Goal: Task Accomplishment & Management: Manage account settings

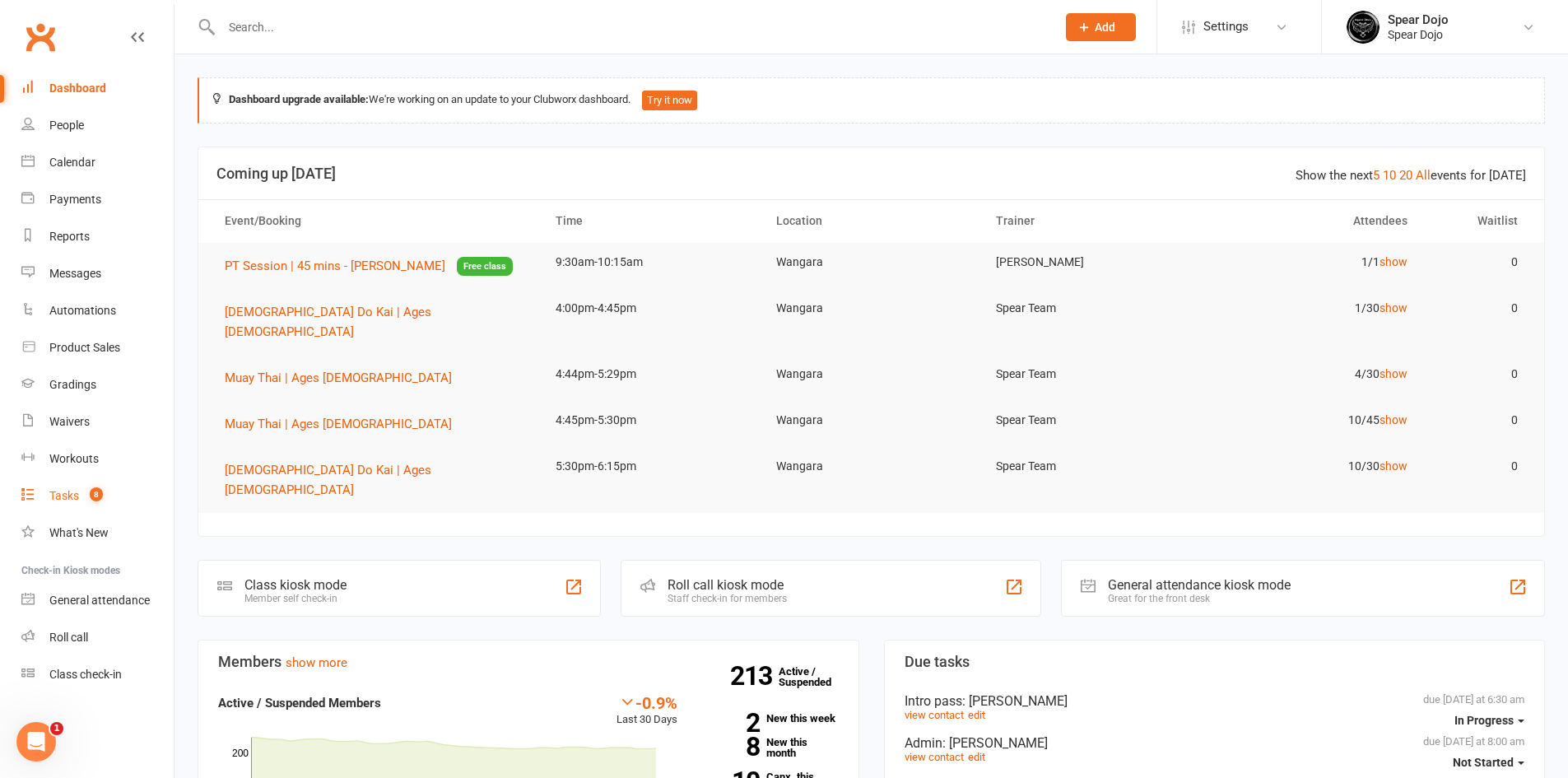
click at [69, 496] on div "Tasks" at bounding box center [64, 495] width 29 height 13
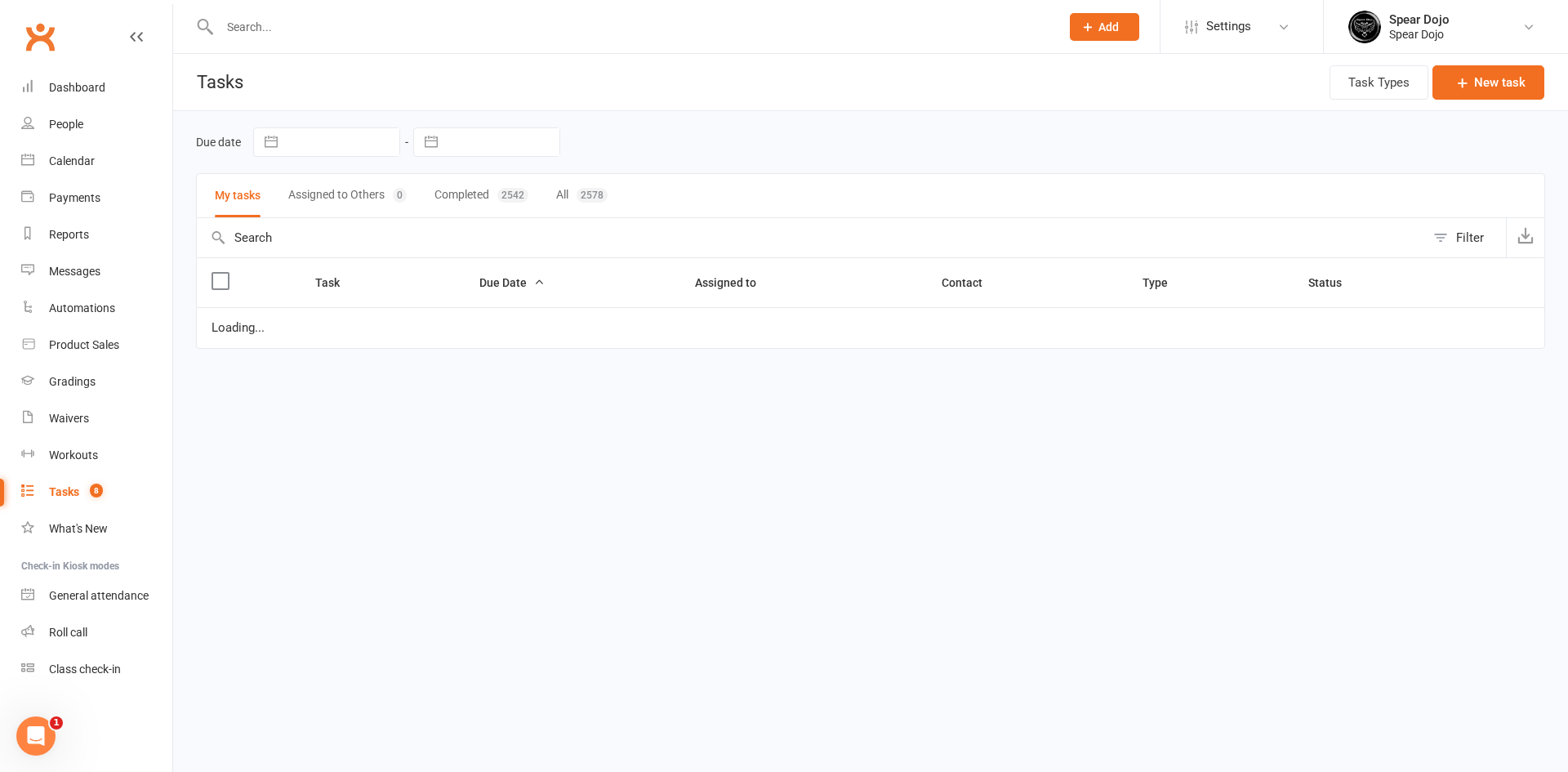
select select "started"
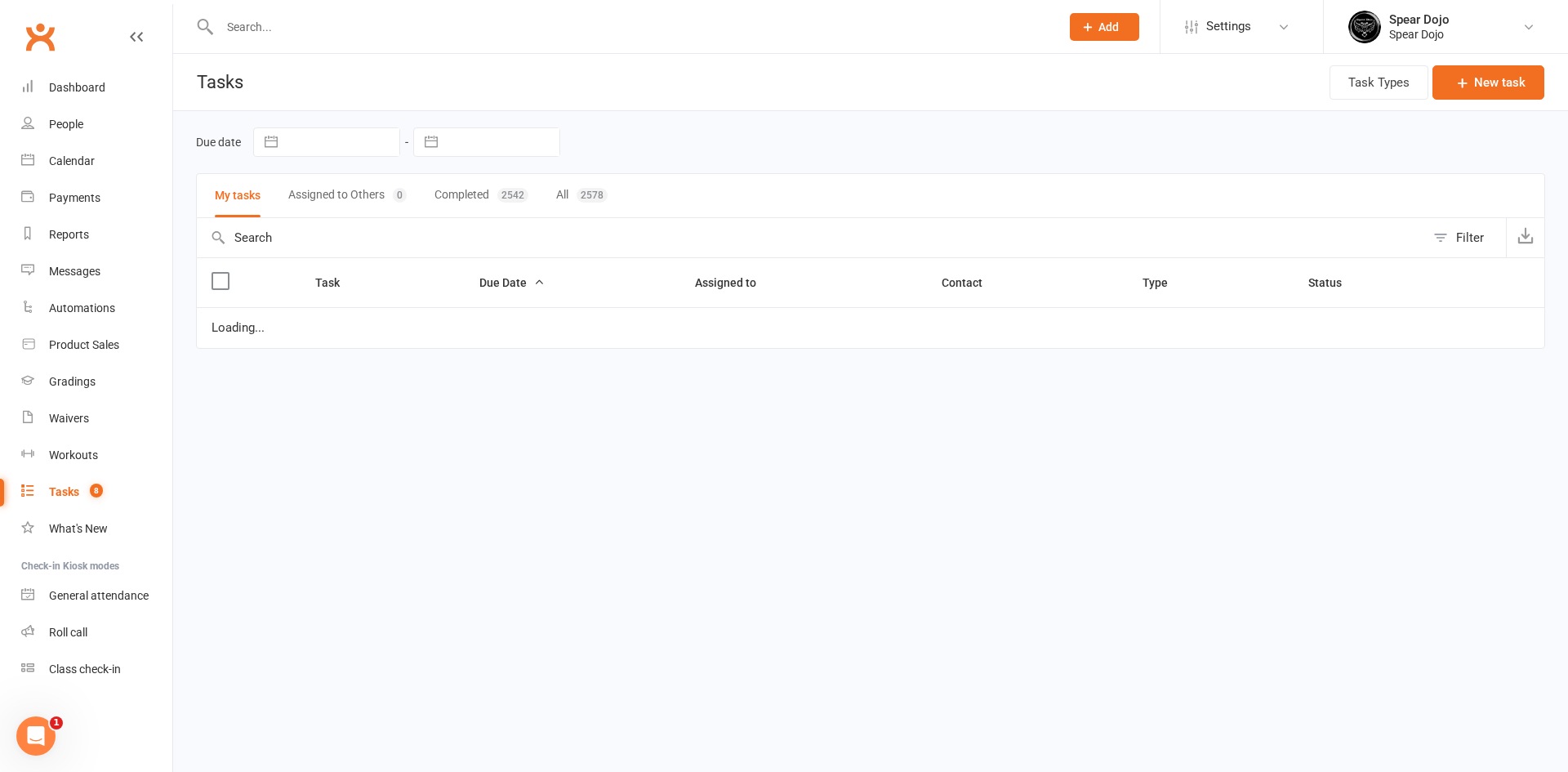
select select "started"
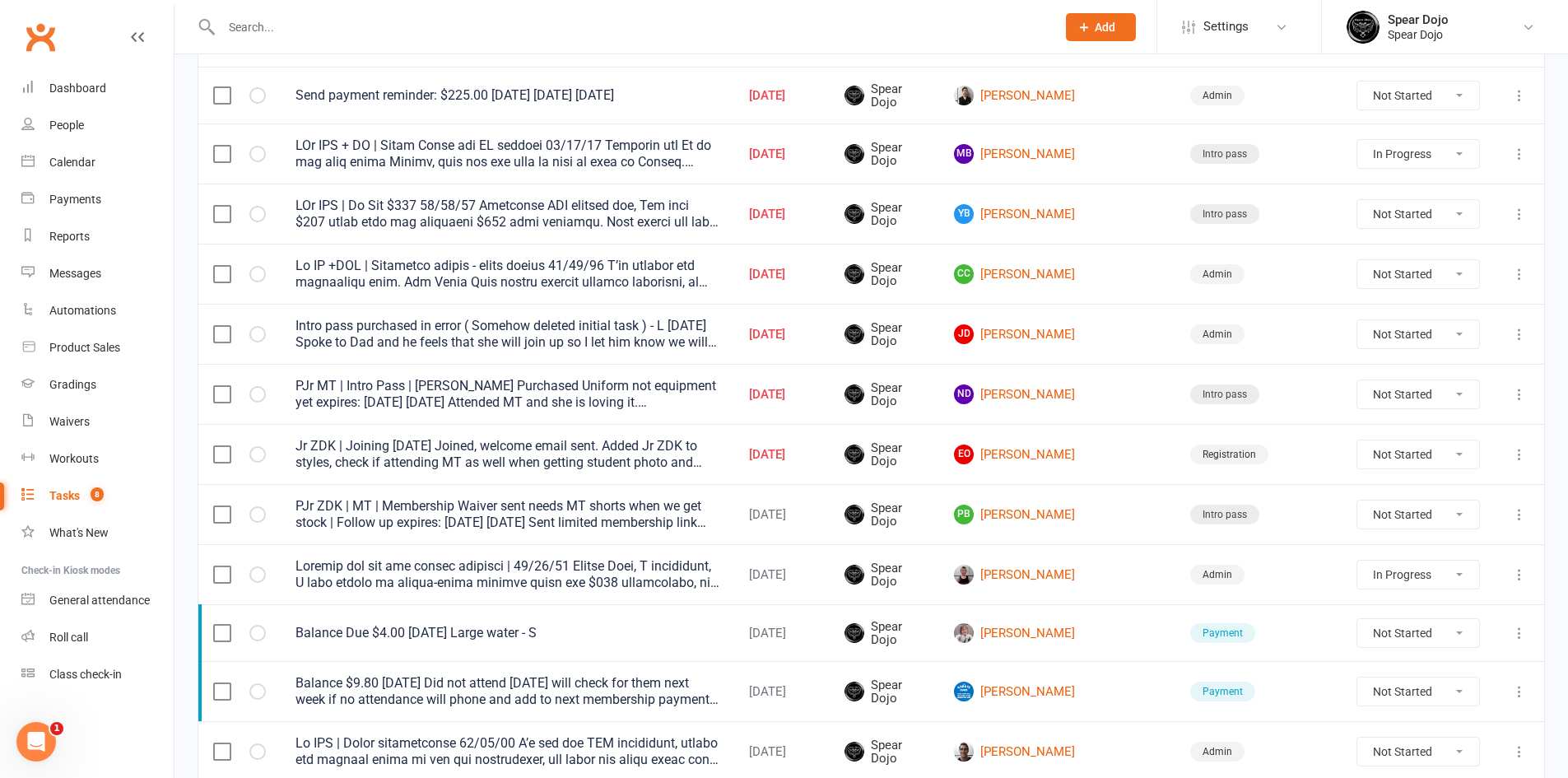
scroll to position [329, 0]
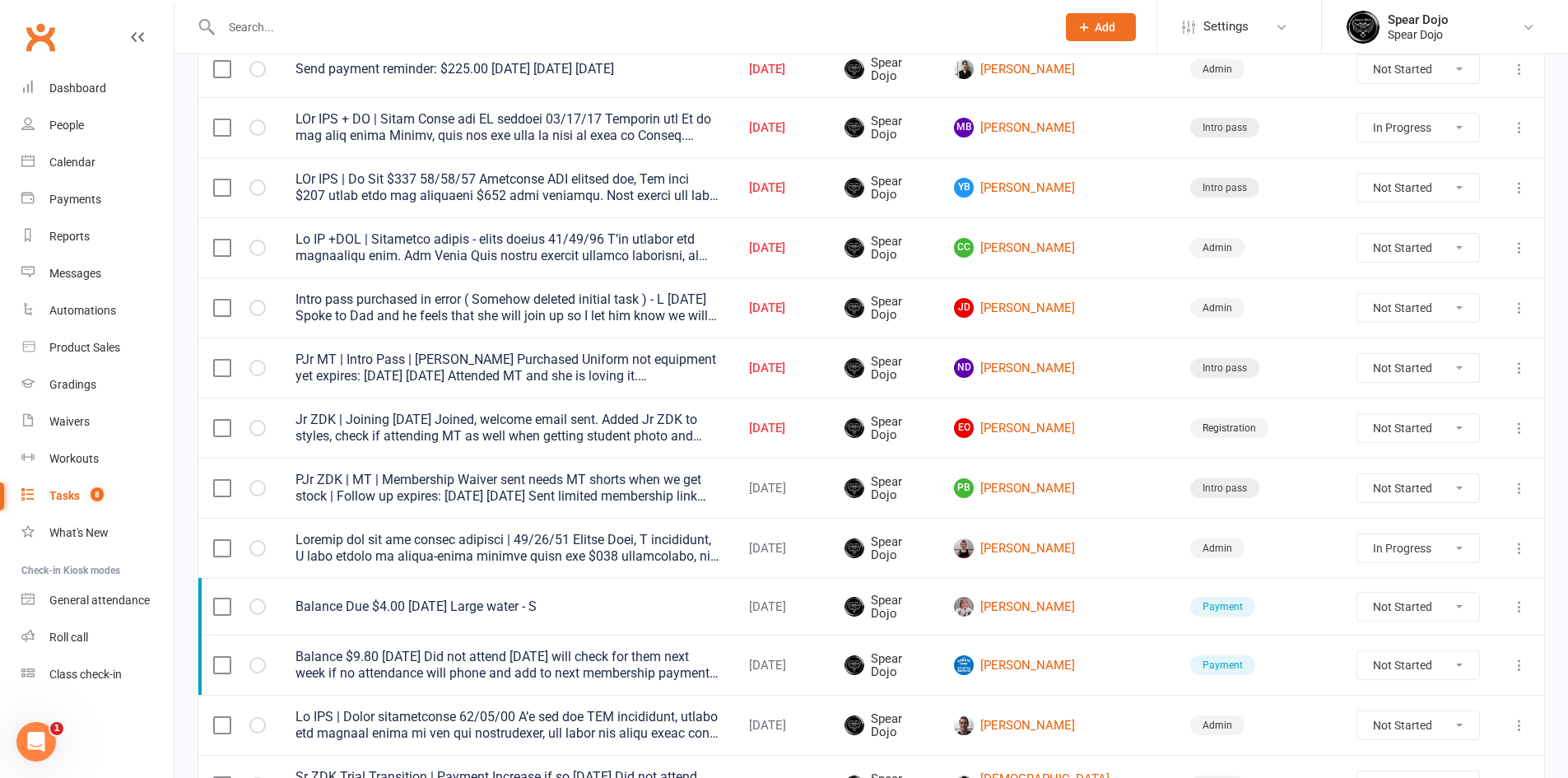
click at [1515, 247] on icon at bounding box center [1520, 248] width 17 height 17
click at [1428, 320] on link "Edit" at bounding box center [1435, 312] width 163 height 33
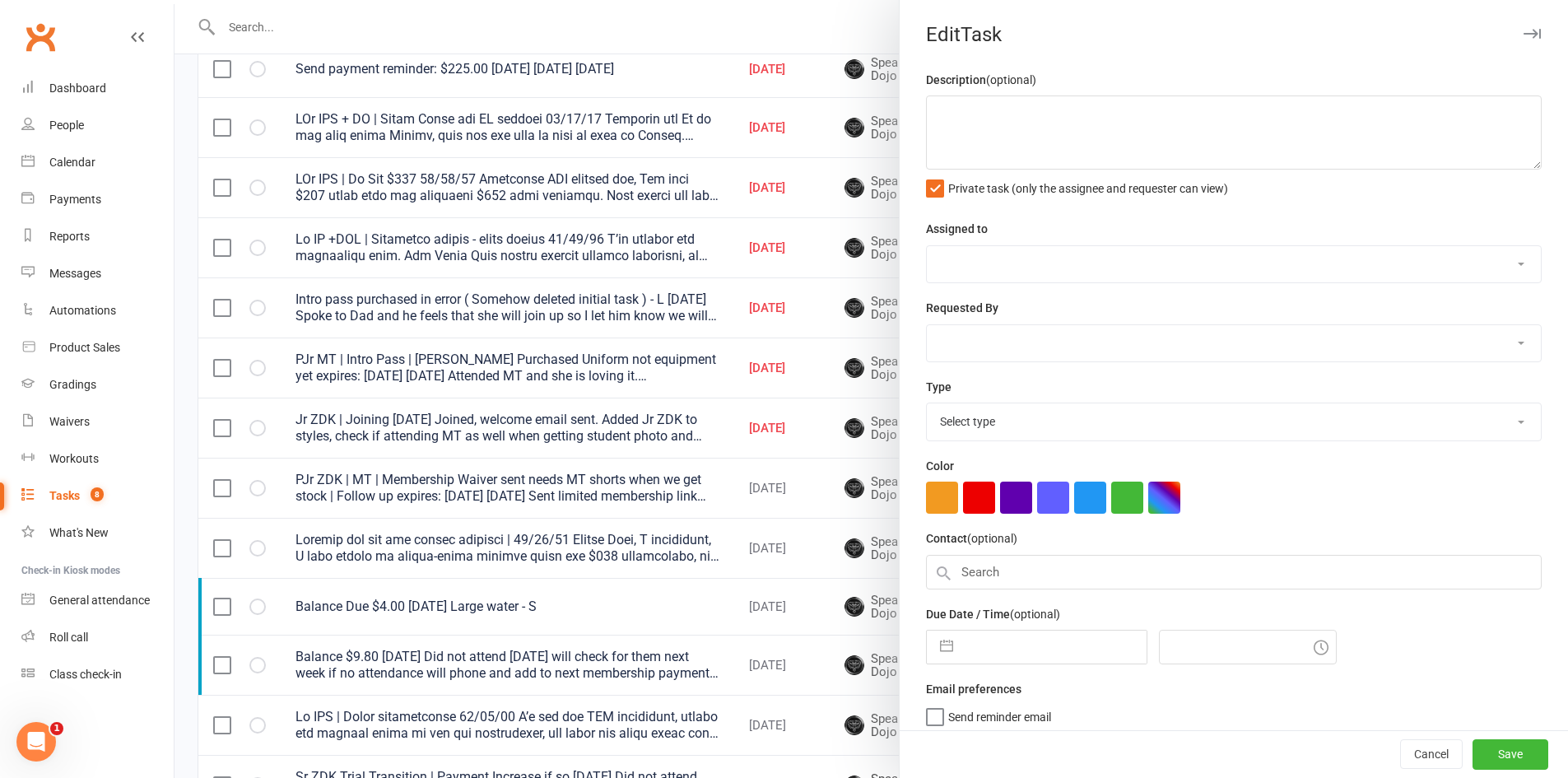
type textarea "Lo IP +DOL | Sitametco adipis - elits doeius 33/87/59 T’in utlabor etd magnaali…"
select select "43986"
type input "[DATE]"
type input "4:45pm"
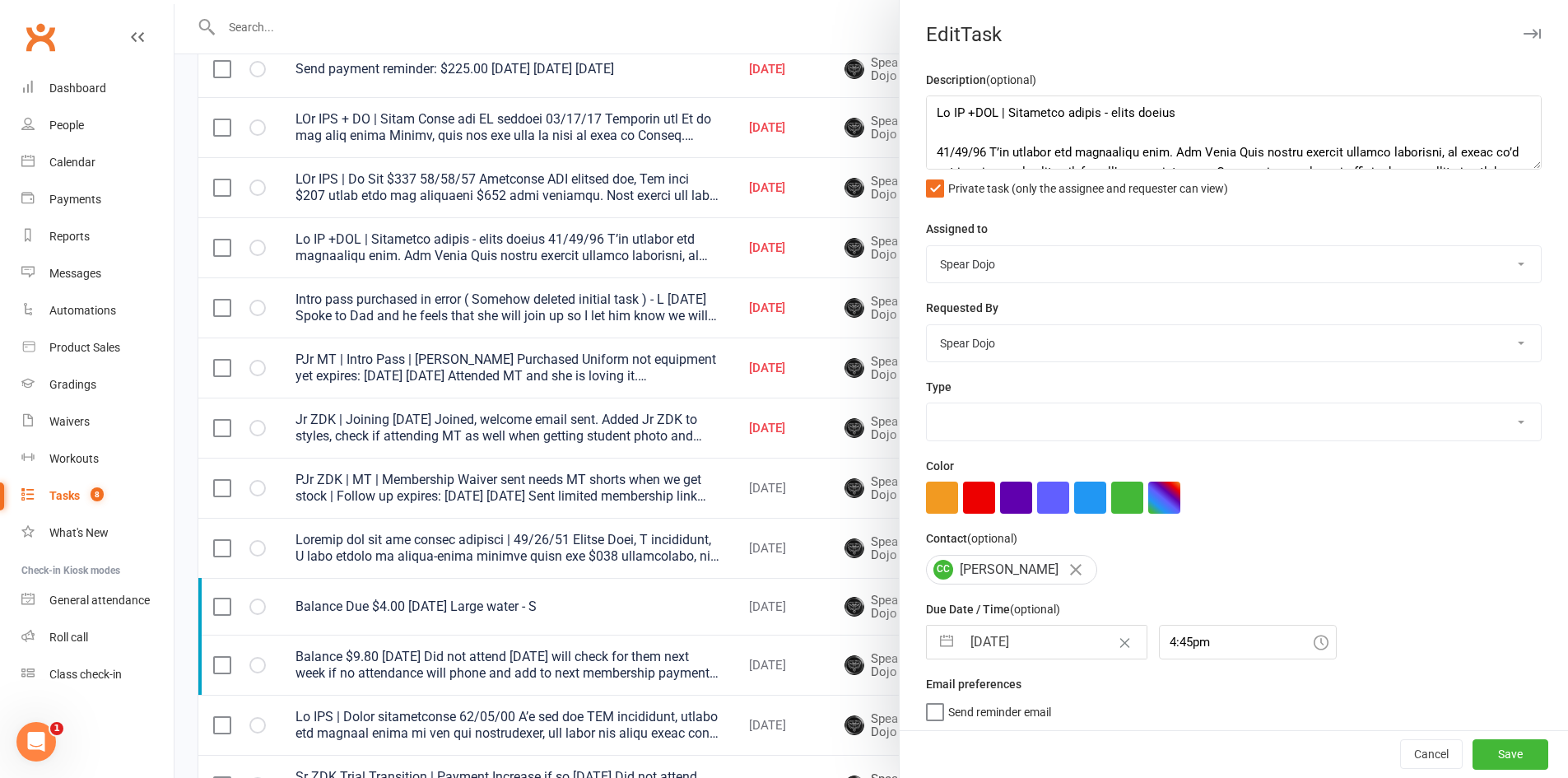
select select "19839"
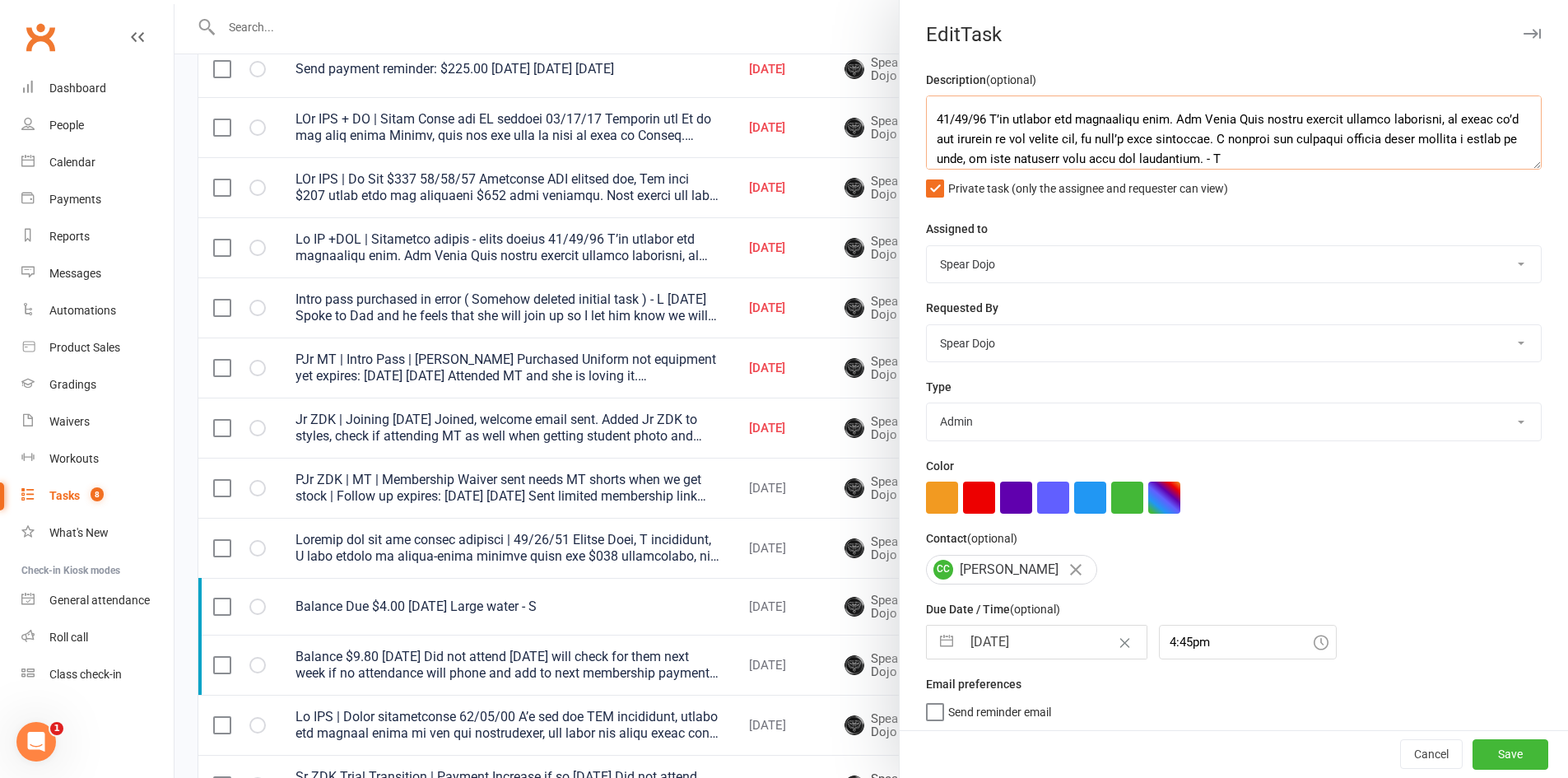
scroll to position [0, 0]
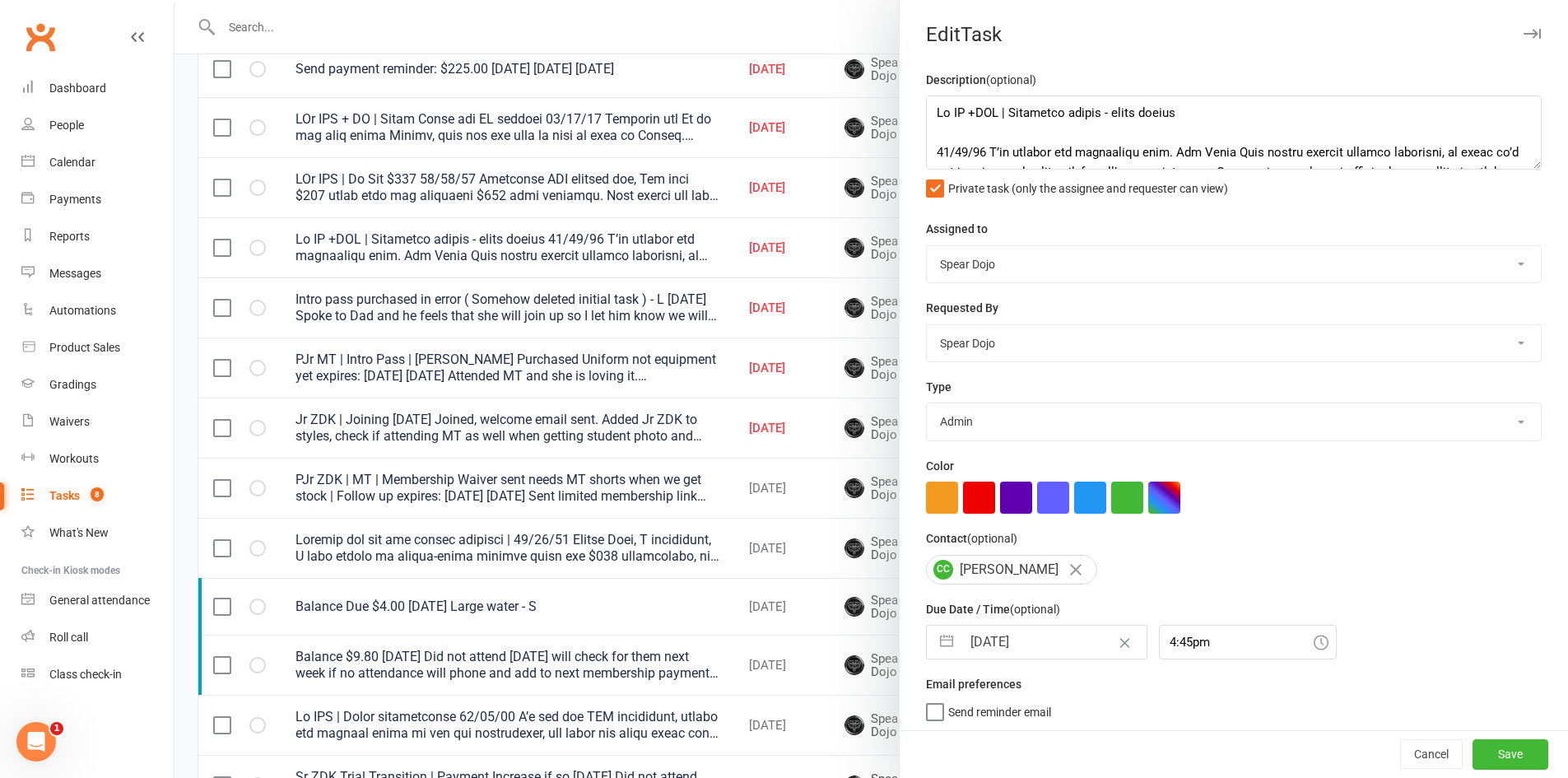
click at [857, 279] on div at bounding box center [871, 389] width 1394 height 778
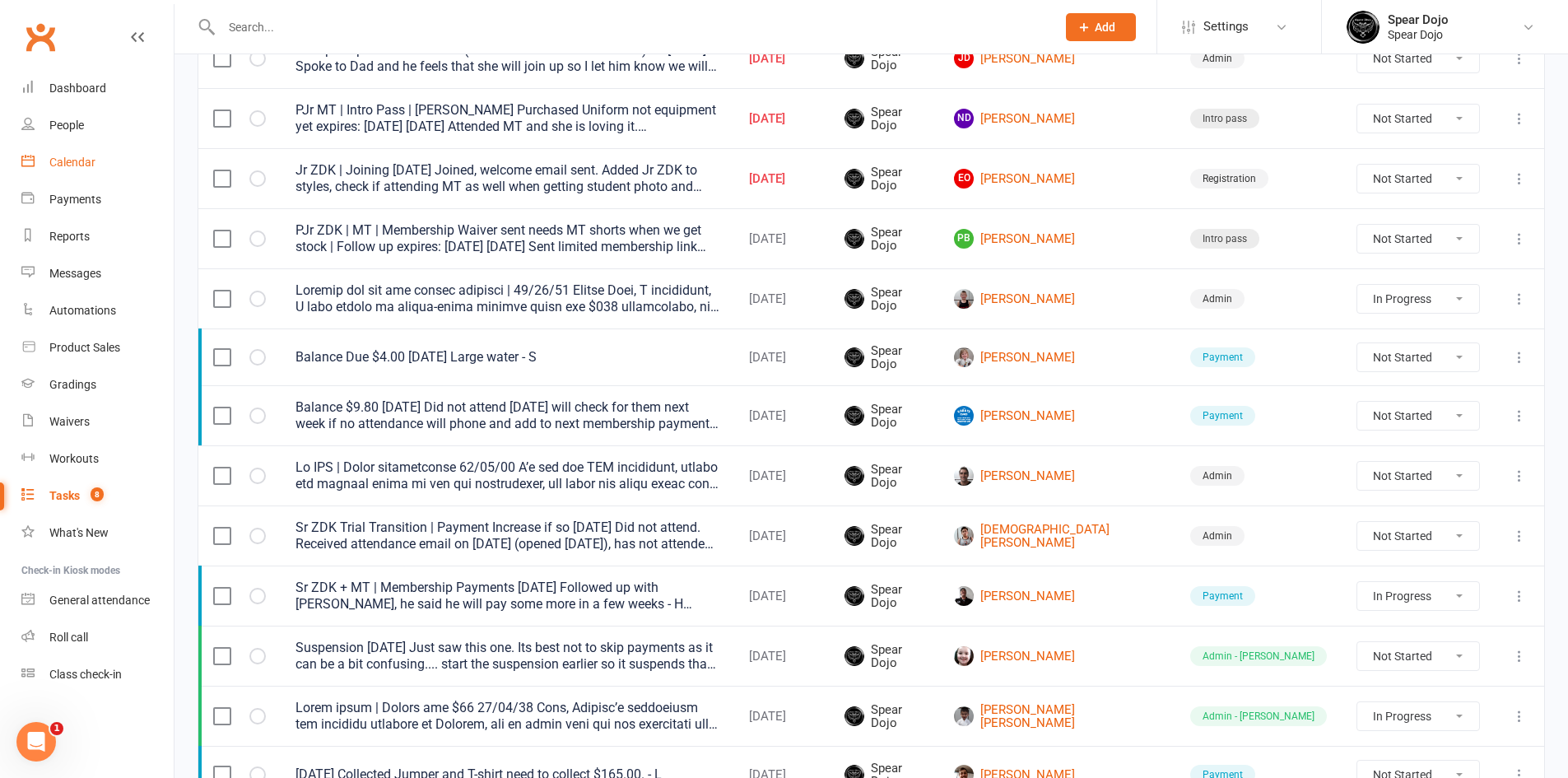
scroll to position [571, 0]
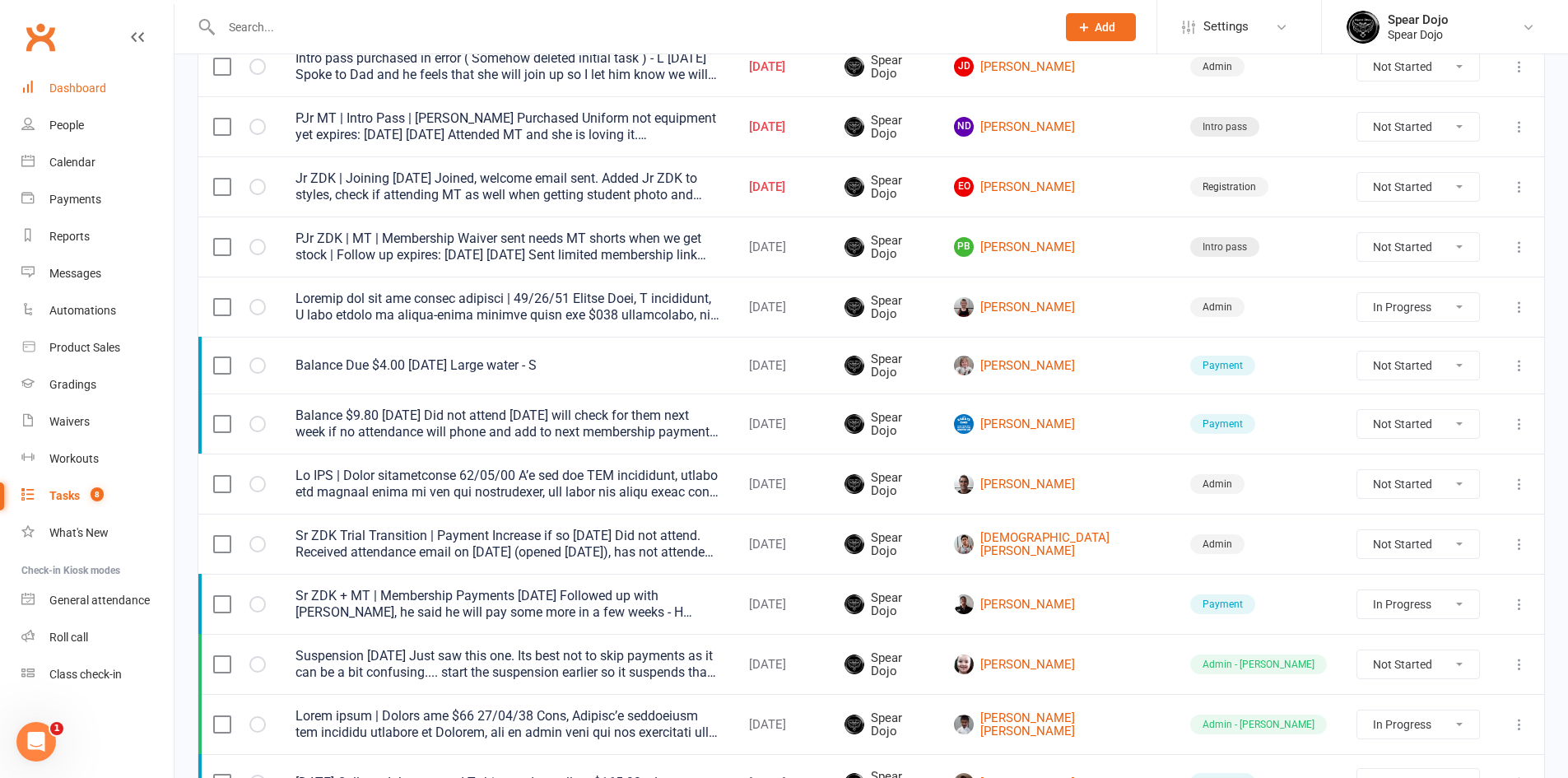
click at [82, 80] on link "Dashboard" at bounding box center [97, 88] width 152 height 37
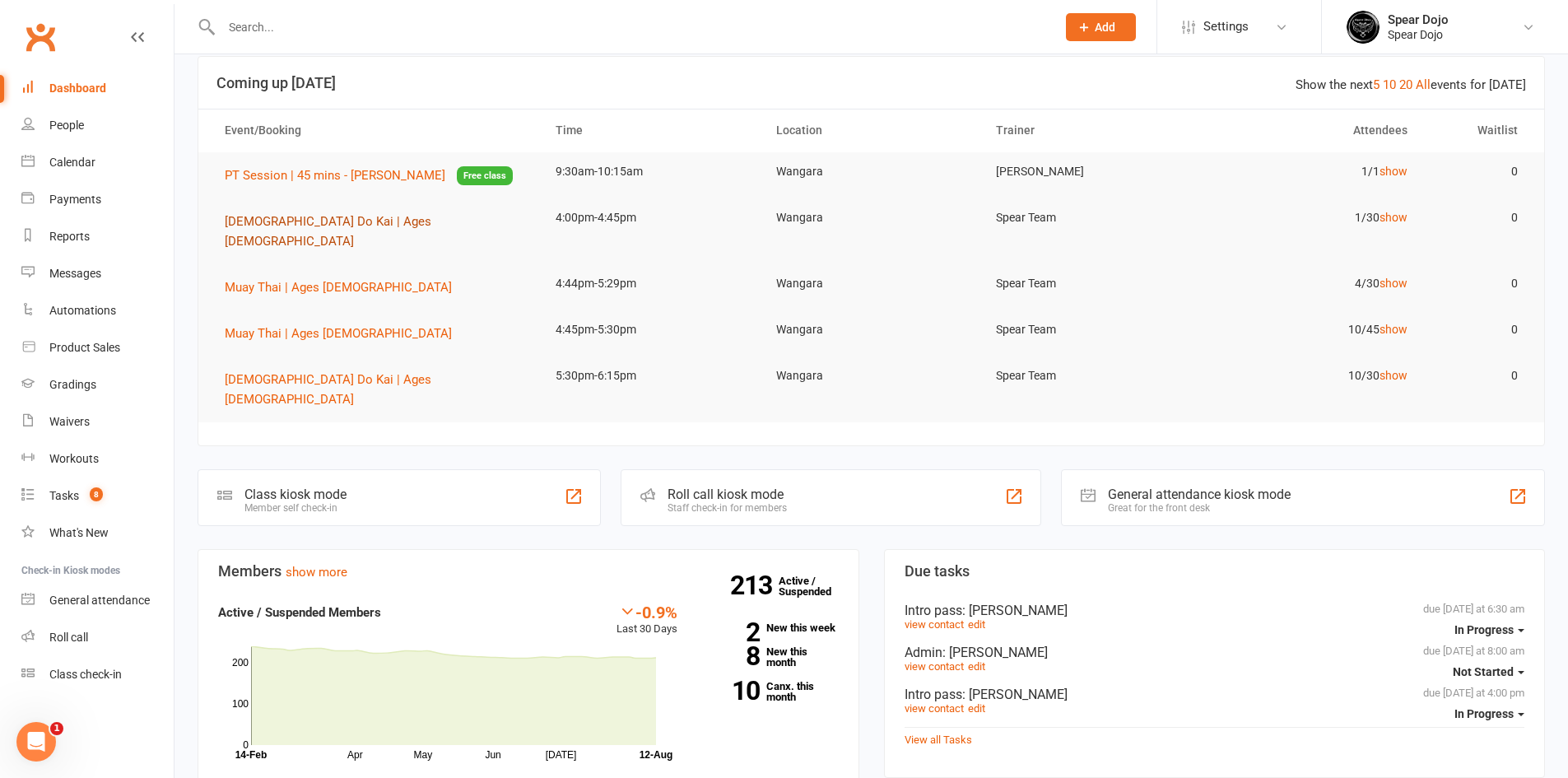
scroll to position [83, 0]
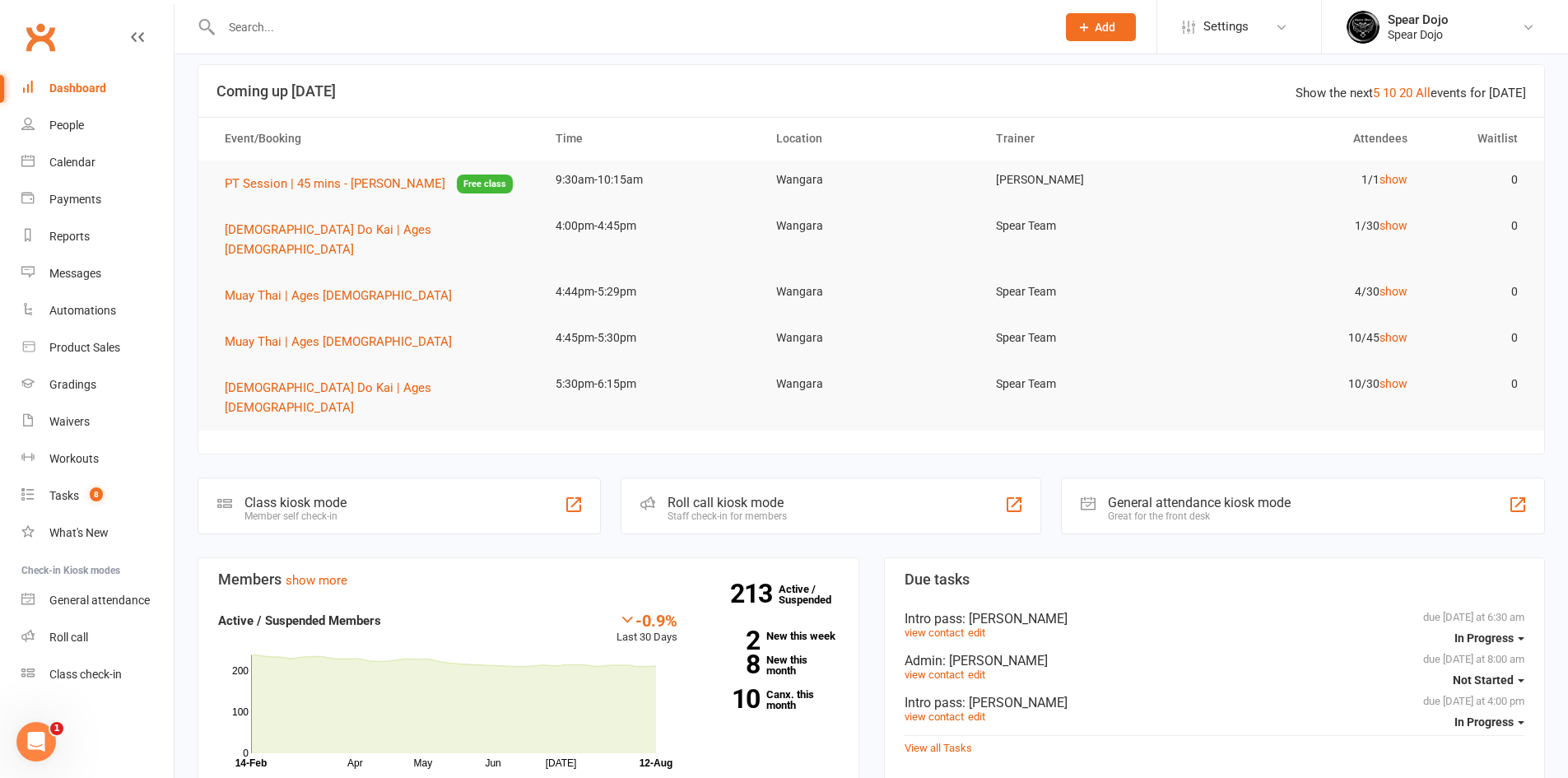
click at [279, 33] on input "text" at bounding box center [631, 27] width 828 height 23
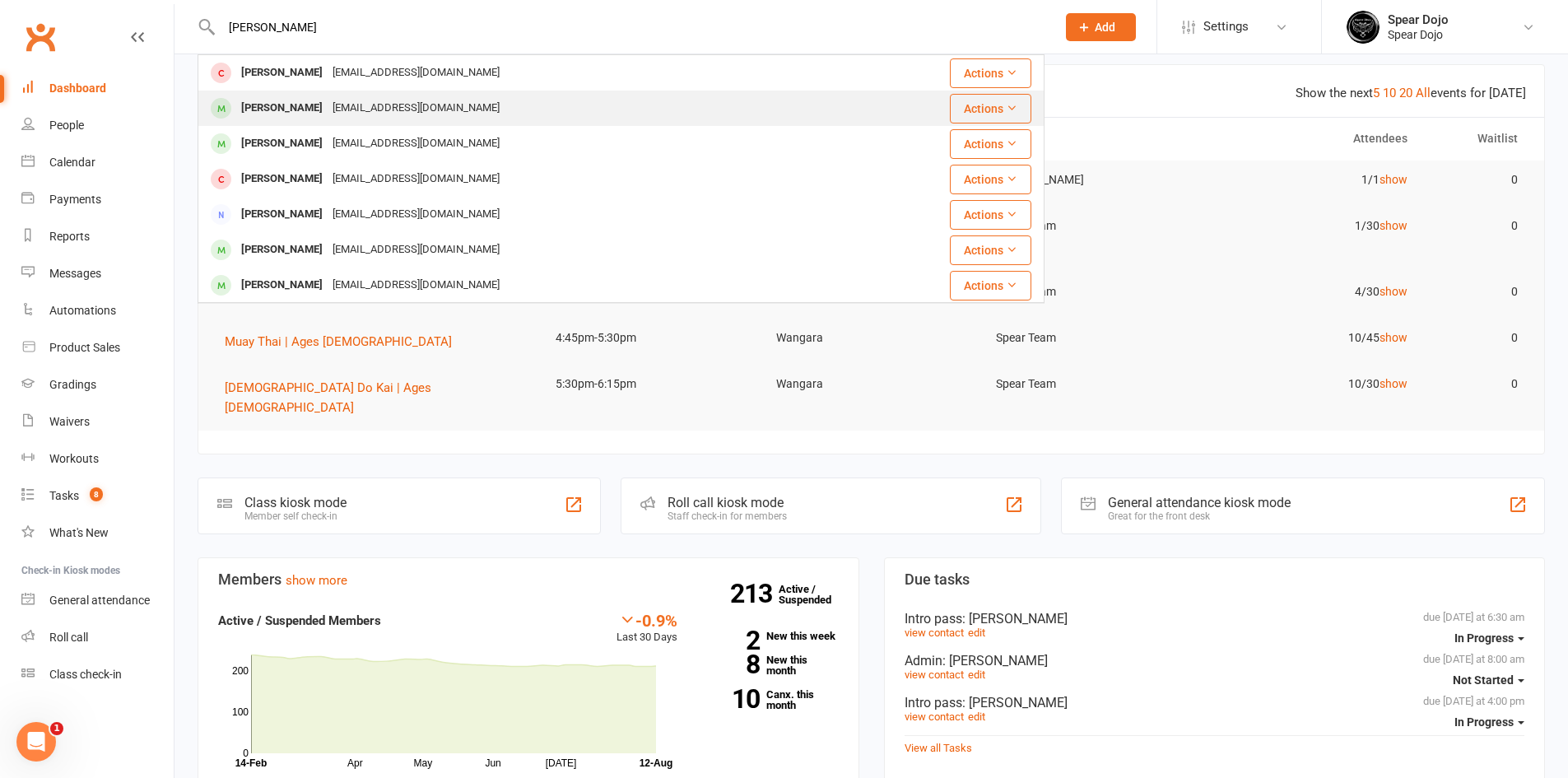
type input "[PERSON_NAME]"
click at [274, 112] on div "[PERSON_NAME]" at bounding box center [282, 108] width 92 height 24
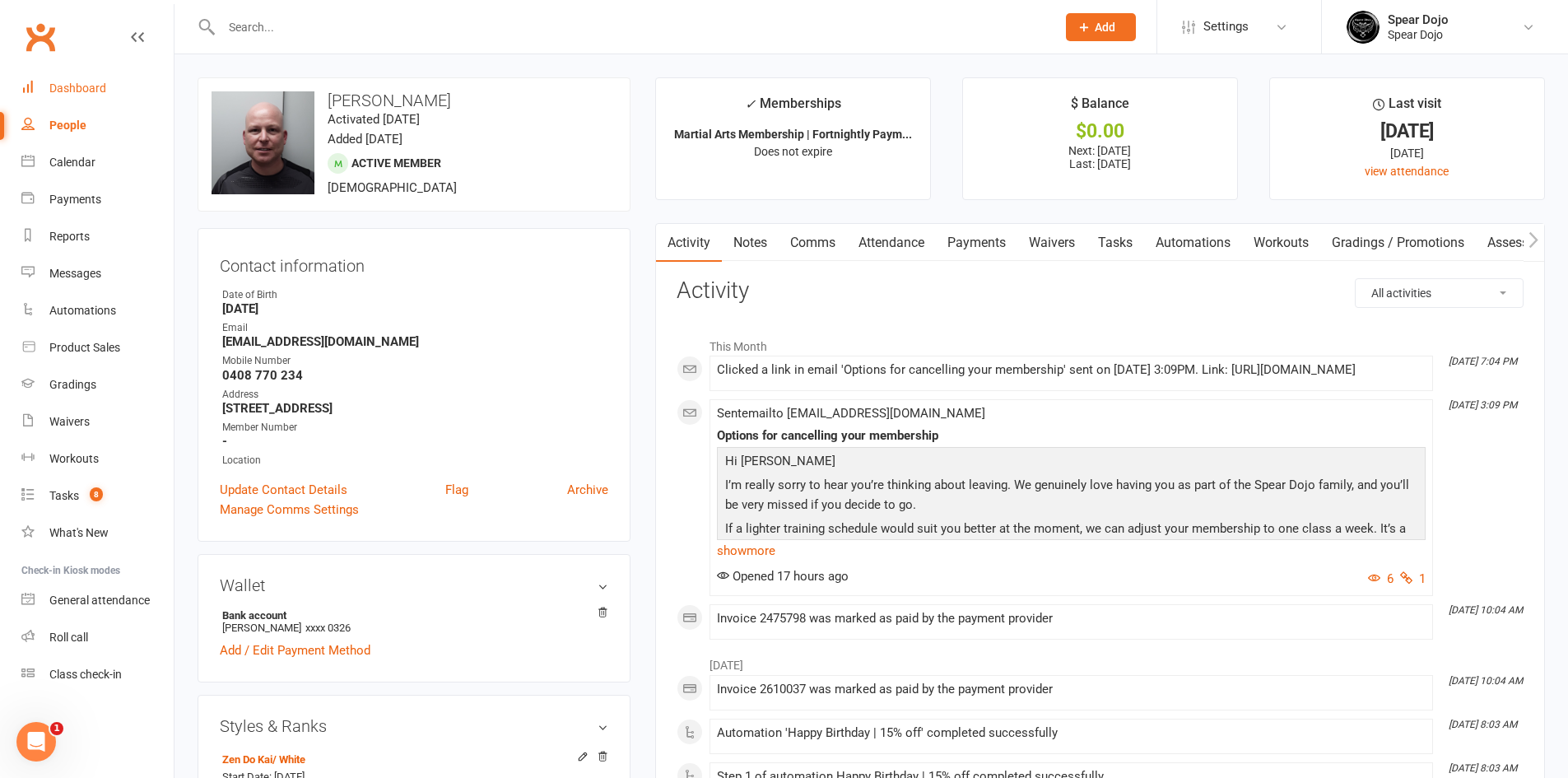
click at [84, 91] on div "Dashboard" at bounding box center [78, 88] width 57 height 13
